Goal: Task Accomplishment & Management: Manage account settings

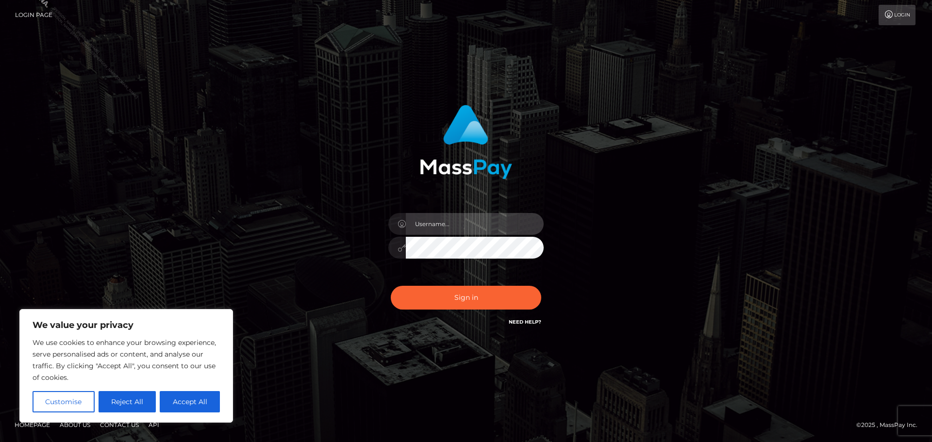
drag, startPoint x: 449, startPoint y: 225, endPoint x: 461, endPoint y: 233, distance: 14.7
click at [449, 225] on input "text" at bounding box center [475, 224] width 138 height 22
type input "Philip.Silversocial"
click at [391, 286] on button "Sign in" at bounding box center [466, 298] width 150 height 24
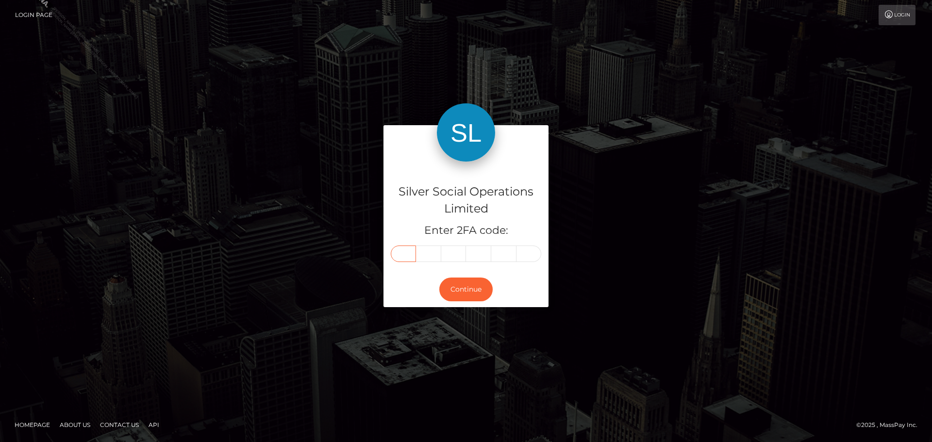
click at [406, 256] on input "text" at bounding box center [403, 254] width 25 height 17
type input "4"
type input "9"
type input "7"
type input "4"
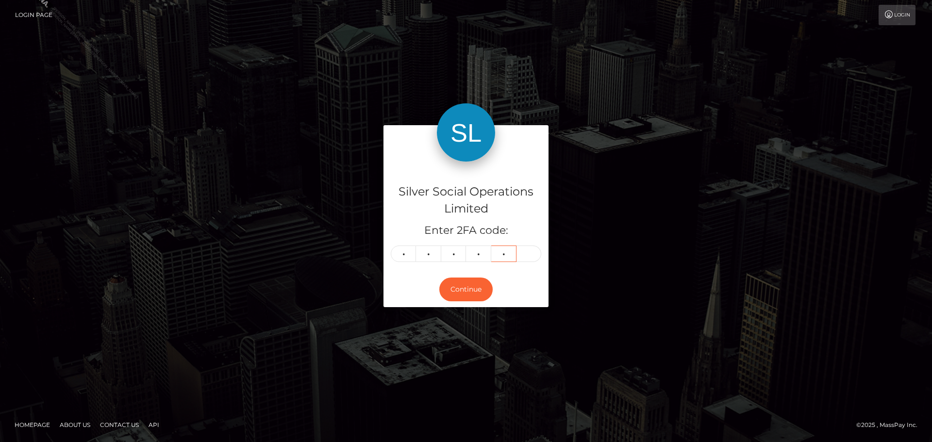
type input "5"
type input "2"
